Goal: Information Seeking & Learning: Learn about a topic

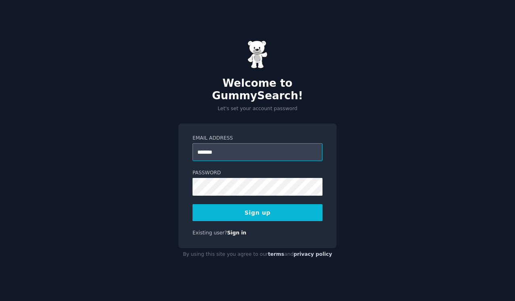
type input "**********"
click at [276, 212] on button "Sign up" at bounding box center [257, 212] width 130 height 17
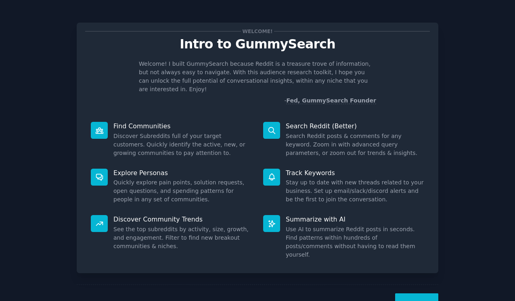
click at [470, 124] on div "Welcome! Intro to GummySearch Welcome! I built GummySearch because Reddit is a …" at bounding box center [257, 166] width 492 height 310
click at [415, 293] on button "Next" at bounding box center [416, 303] width 43 height 20
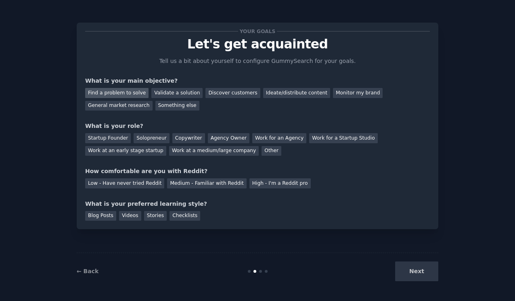
click at [128, 96] on div "Find a problem to solve" at bounding box center [116, 93] width 63 height 10
click at [162, 140] on div "Solopreneur" at bounding box center [152, 138] width 36 height 10
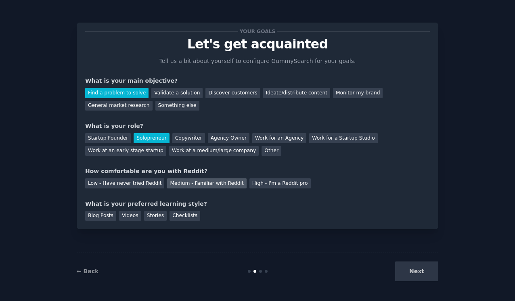
click at [231, 184] on div "Medium - Familiar with Reddit" at bounding box center [206, 183] width 79 height 10
click at [429, 266] on div "Next" at bounding box center [378, 271] width 121 height 20
click at [428, 282] on div "← Back Next" at bounding box center [258, 271] width 362 height 37
click at [418, 272] on div "Next" at bounding box center [378, 271] width 121 height 20
click at [168, 224] on div "Your goals Let's get acquainted Tell us a bit about yourself to configure Gummy…" at bounding box center [258, 126] width 362 height 207
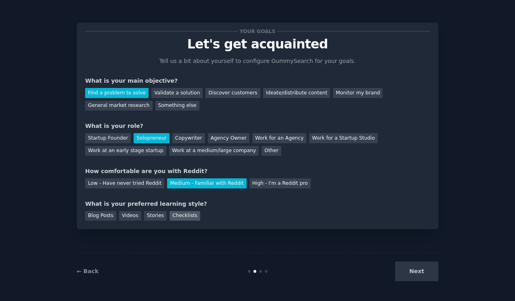
click at [179, 217] on div "Checklists" at bounding box center [184, 216] width 31 height 10
click at [177, 216] on div "Checklists" at bounding box center [184, 216] width 31 height 10
click at [92, 210] on div "Blog Posts Videos Stories Checklists" at bounding box center [257, 214] width 345 height 13
click at [100, 217] on div "Blog Posts" at bounding box center [100, 216] width 31 height 10
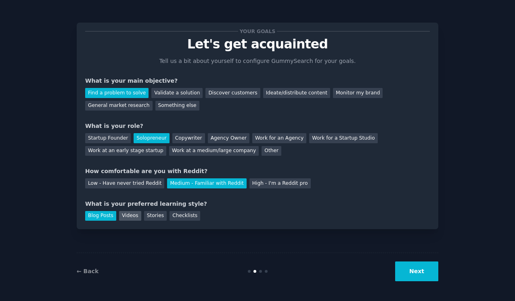
click at [132, 215] on div "Videos" at bounding box center [130, 216] width 22 height 10
click at [103, 214] on div "Blog Posts" at bounding box center [100, 216] width 31 height 10
click at [172, 218] on div "Checklists" at bounding box center [184, 216] width 31 height 10
click at [418, 273] on button "Next" at bounding box center [416, 271] width 43 height 20
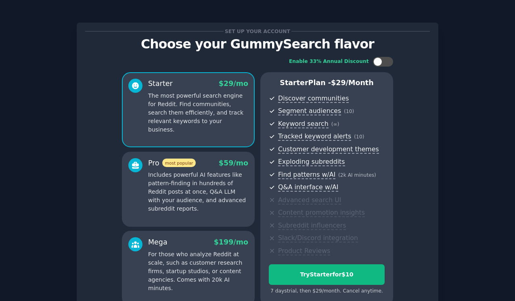
scroll to position [82, 0]
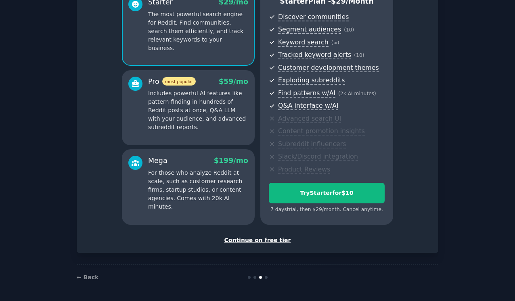
click at [263, 239] on div "Continue on free tier" at bounding box center [257, 240] width 345 height 8
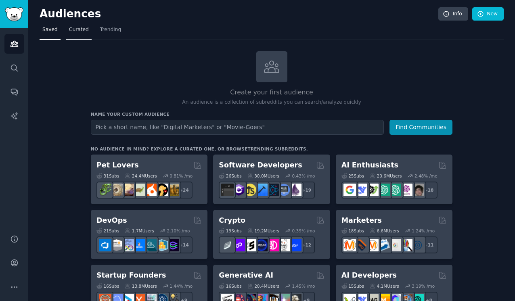
click at [74, 32] on span "Curated" at bounding box center [79, 29] width 20 height 7
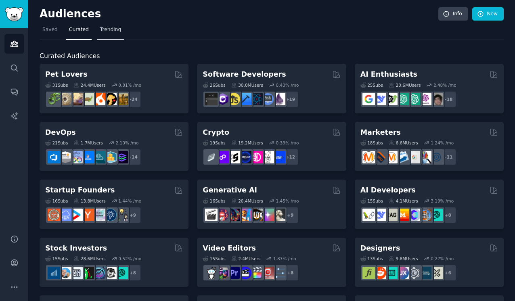
click at [102, 29] on span "Trending" at bounding box center [110, 29] width 21 height 7
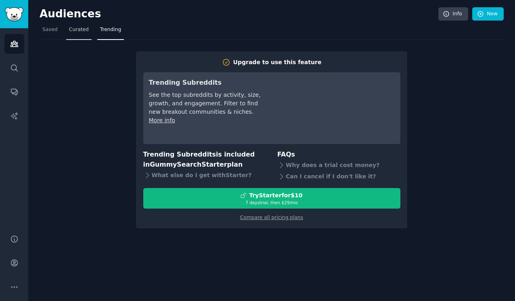
click at [76, 30] on span "Curated" at bounding box center [79, 29] width 20 height 7
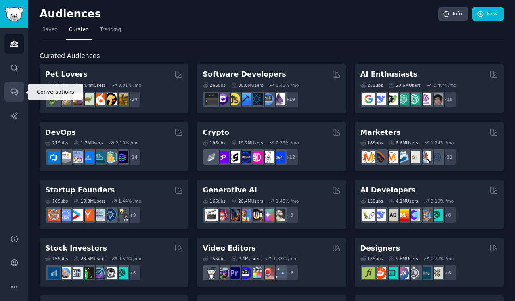
click at [15, 88] on icon "Sidebar" at bounding box center [14, 92] width 8 height 8
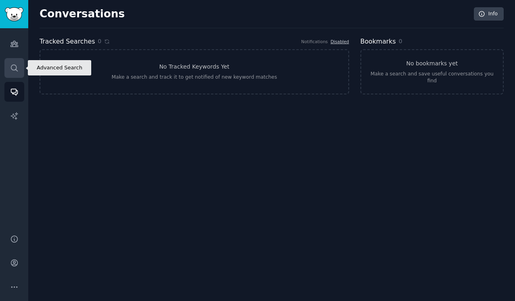
click at [15, 68] on icon "Sidebar" at bounding box center [14, 68] width 8 height 8
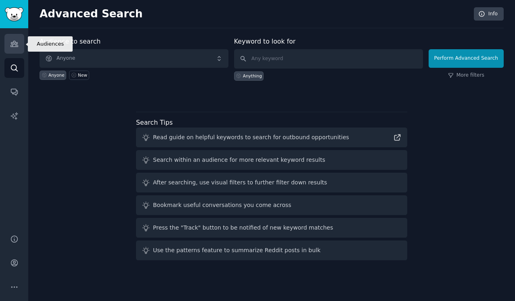
click at [10, 45] on icon "Sidebar" at bounding box center [13, 44] width 7 height 6
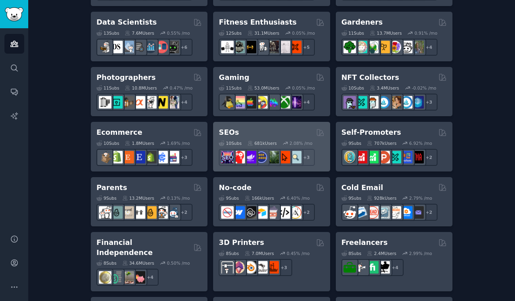
scroll to position [366, 0]
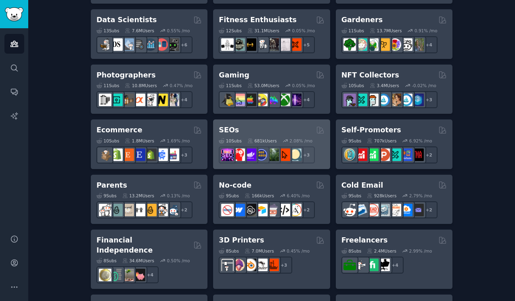
click at [253, 128] on div "SEOs" at bounding box center [271, 130] width 105 height 10
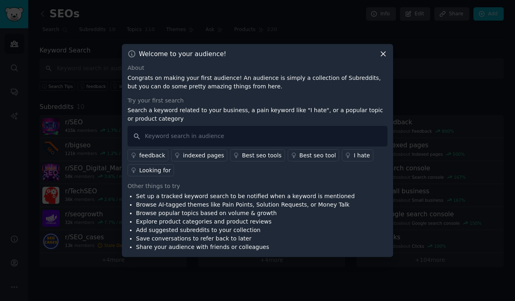
click at [382, 53] on icon at bounding box center [383, 54] width 4 height 4
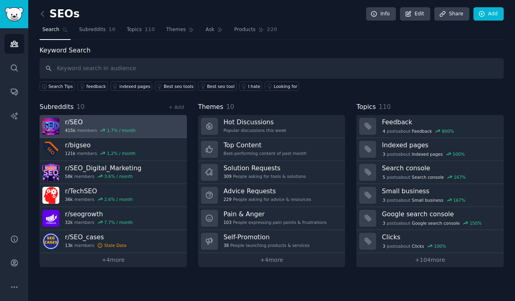
click at [84, 128] on div "415k members 1.7 % / month" at bounding box center [100, 131] width 71 height 6
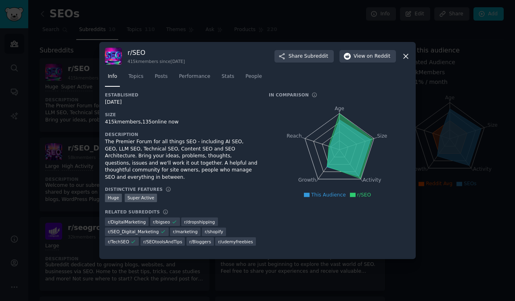
click at [336, 113] on icon "Age Size Activity Growth Reach" at bounding box center [339, 150] width 141 height 102
click at [400, 56] on div "r/ SEO 415k members since [DATE] Share Subreddit View on Reddit" at bounding box center [257, 56] width 305 height 17
click at [403, 56] on icon at bounding box center [405, 56] width 8 height 8
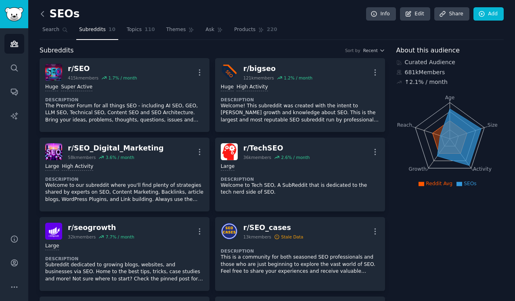
click at [45, 14] on icon at bounding box center [42, 14] width 8 height 8
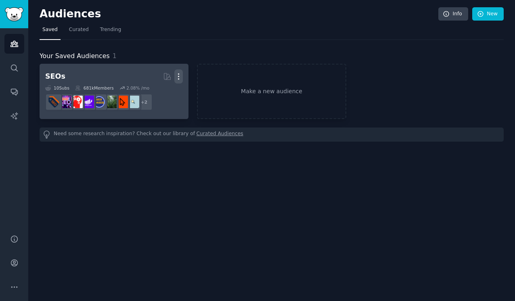
click at [180, 76] on icon "button" at bounding box center [178, 76] width 8 height 8
click at [156, 95] on p "Delete" at bounding box center [156, 93] width 19 height 8
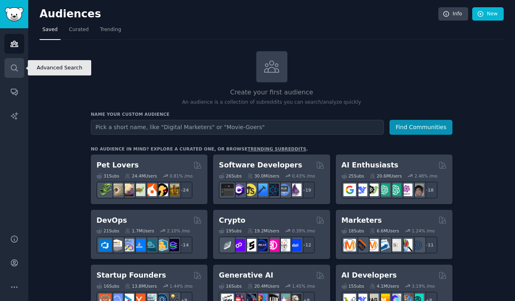
click at [11, 66] on icon "Sidebar" at bounding box center [14, 68] width 6 height 6
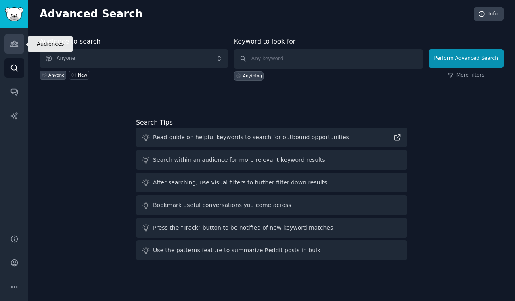
click at [16, 40] on icon "Sidebar" at bounding box center [14, 44] width 8 height 8
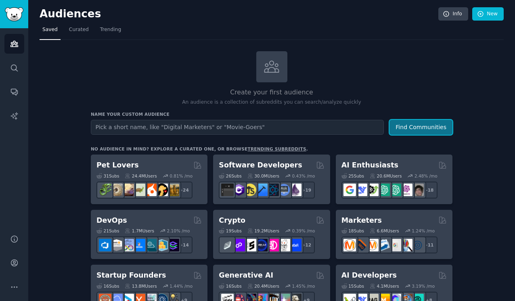
click at [438, 128] on button "Find Communities" at bounding box center [420, 127] width 63 height 15
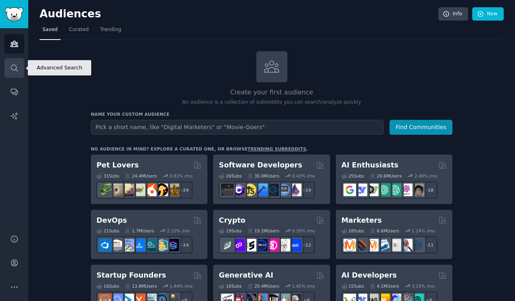
click at [15, 67] on icon "Sidebar" at bounding box center [14, 68] width 8 height 8
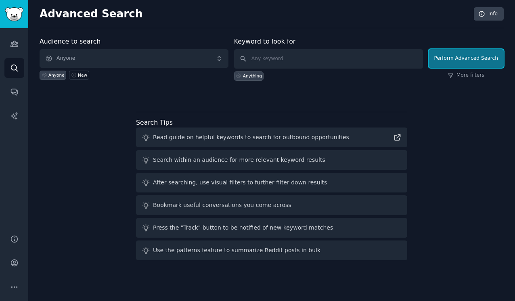
click at [469, 56] on button "Perform Advanced Search" at bounding box center [465, 58] width 75 height 19
click at [480, 75] on link "More filters" at bounding box center [466, 75] width 36 height 7
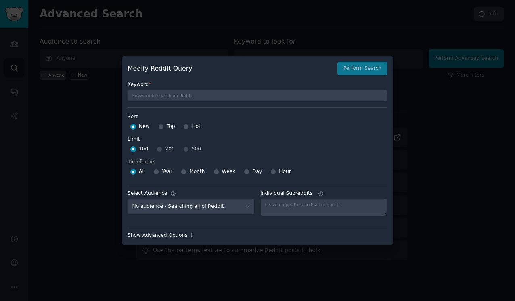
click at [174, 232] on div "Show Advanced Options ↓" at bounding box center [258, 235] width 260 height 7
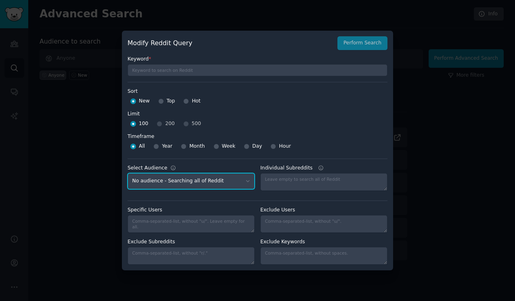
click at [244, 180] on select "No audience - Searching all of Reddit" at bounding box center [191, 181] width 127 height 17
click at [128, 173] on select "No audience - Searching all of Reddit" at bounding box center [191, 181] width 127 height 17
click at [240, 205] on div "Specific Users Exclude Users Exclude Subreddits Exclude Keywords" at bounding box center [258, 233] width 260 height 64
click at [243, 176] on select "No audience - Searching all of Reddit" at bounding box center [191, 181] width 127 height 17
click at [128, 173] on select "No audience - Searching all of Reddit" at bounding box center [191, 181] width 127 height 17
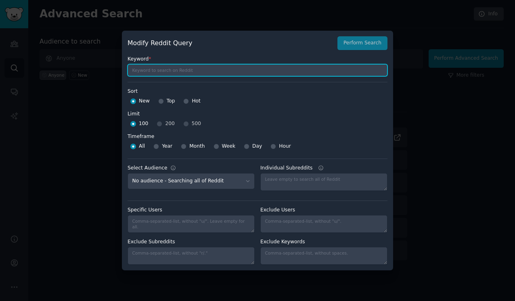
click at [201, 73] on input "text" at bounding box center [258, 70] width 260 height 12
type input "I"
type input "Help,problem,fix,Suggestions"
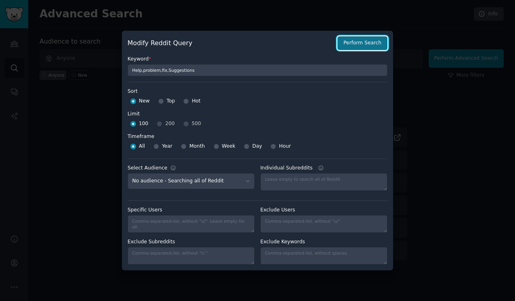
click at [371, 38] on button "Perform Search" at bounding box center [362, 43] width 50 height 14
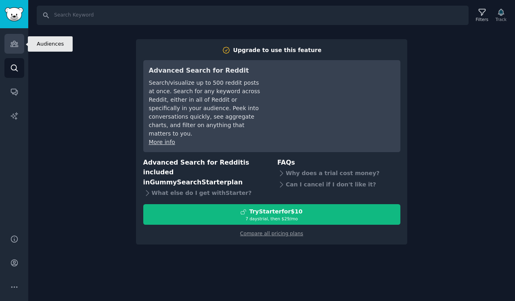
click at [13, 42] on icon "Sidebar" at bounding box center [14, 44] width 8 height 8
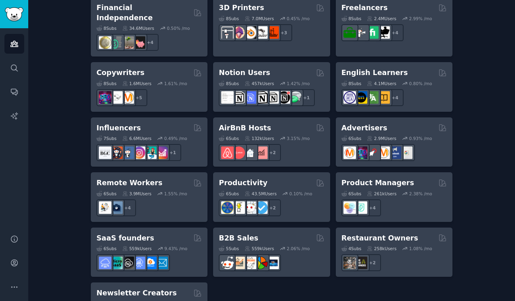
scroll to position [630, 0]
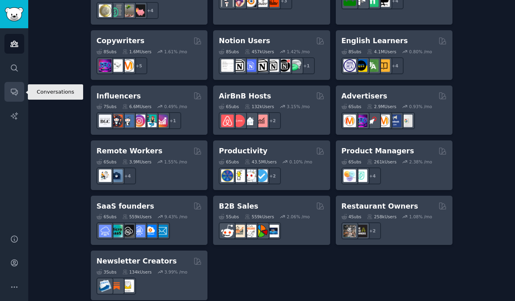
click at [12, 91] on icon "Sidebar" at bounding box center [14, 92] width 8 height 8
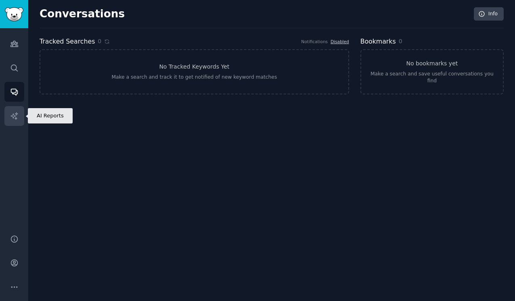
click at [15, 111] on link "AI Reports" at bounding box center [14, 116] width 20 height 20
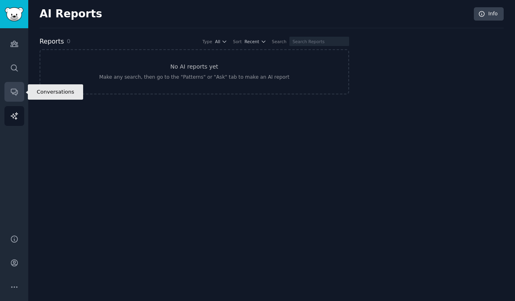
click at [16, 100] on link "Conversations" at bounding box center [14, 92] width 20 height 20
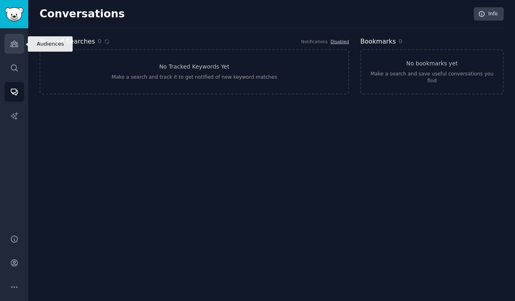
click at [18, 43] on link "Audiences" at bounding box center [14, 44] width 20 height 20
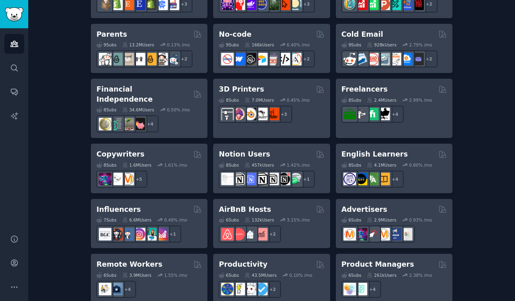
scroll to position [630, 0]
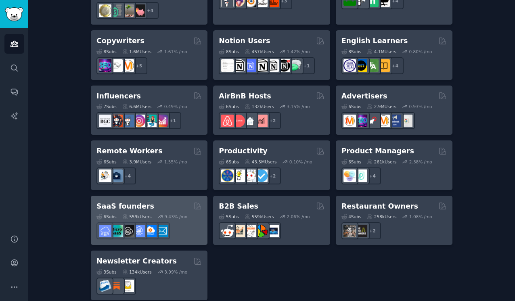
click at [173, 214] on div "9.43 % /mo" at bounding box center [175, 217] width 23 height 6
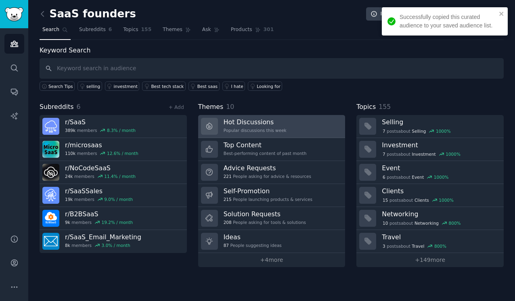
click at [247, 119] on h3 "Hot Discussions" at bounding box center [255, 122] width 63 height 8
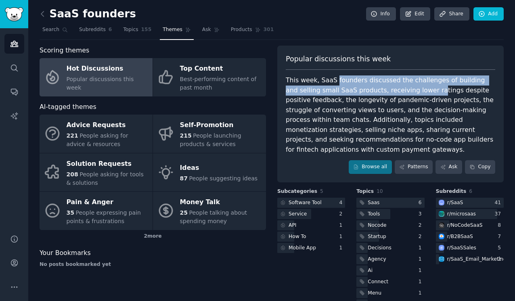
drag, startPoint x: 332, startPoint y: 83, endPoint x: 418, endPoint y: 93, distance: 86.1
click at [418, 93] on div "This week, SaaS founders discussed the challenges of building and selling small…" at bounding box center [390, 114] width 209 height 79
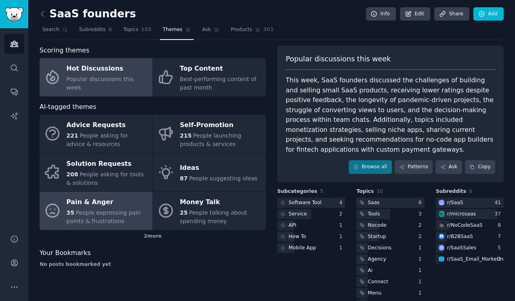
click at [112, 216] on div "35 People expressing pain points & frustrations" at bounding box center [108, 217] width 82 height 17
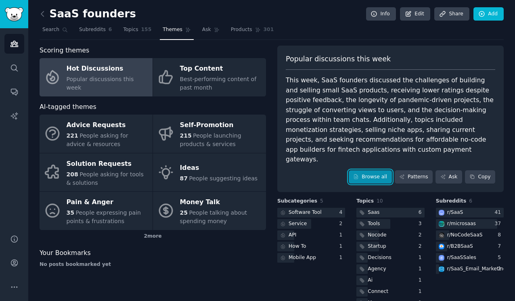
click at [369, 173] on link "Browse all" at bounding box center [370, 177] width 43 height 14
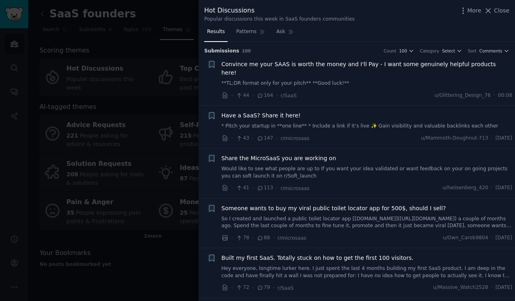
click at [383, 70] on div "Convince me your SAAS is worth the money and I'll Pay - I want some genuinely h…" at bounding box center [367, 73] width 291 height 27
click at [384, 64] on span "Convince me your SAAS is worth the money and I'll Pay - I want some genuinely h…" at bounding box center [367, 68] width 291 height 17
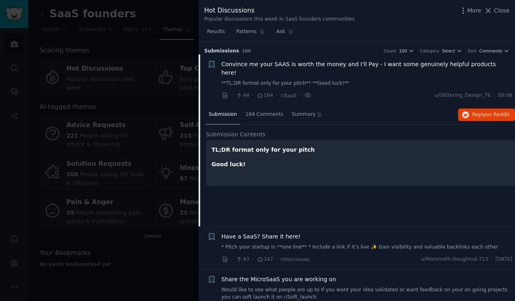
scroll to position [13, 0]
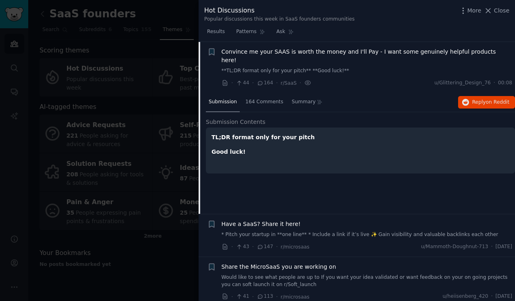
click at [382, 67] on link "**TL;DR format only for your pitch** **Good luck!**" at bounding box center [367, 70] width 291 height 7
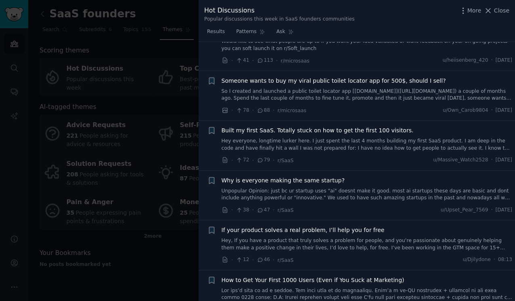
scroll to position [133, 0]
